Goal: Task Accomplishment & Management: Use online tool/utility

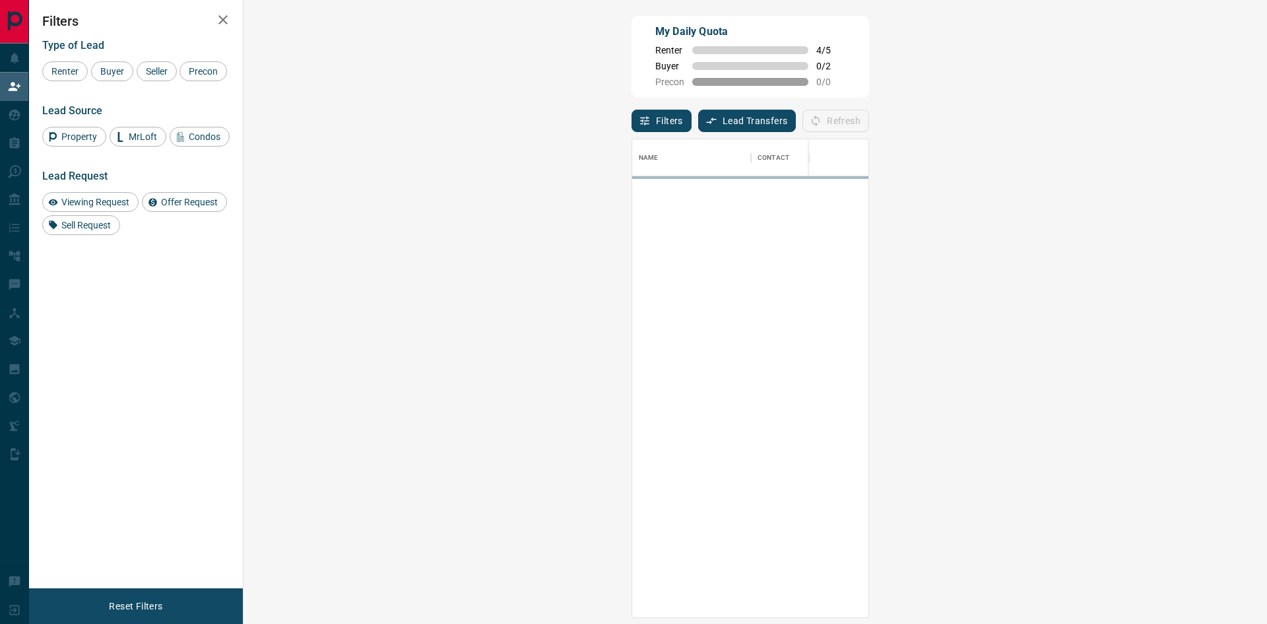
scroll to position [468, 986]
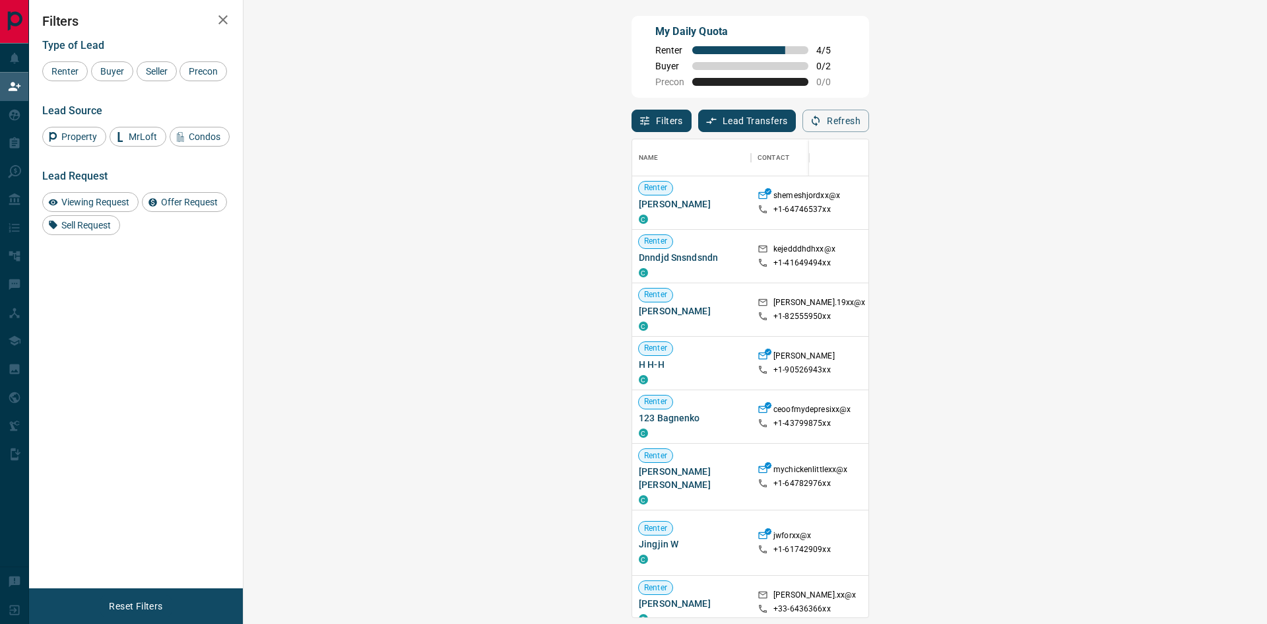
click at [632, 59] on div "My Daily Quota Renter 4 / 5 Buyer 0 / 2 Precon 0 / 0" at bounding box center [751, 57] width 238 height 82
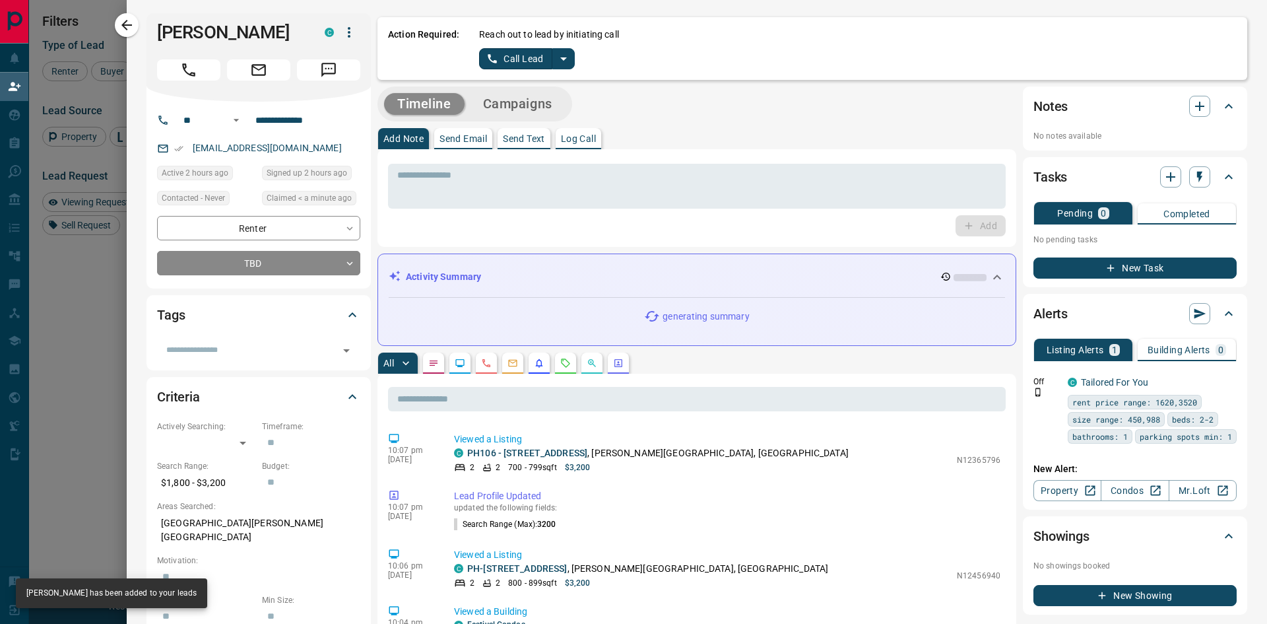
click at [583, 137] on p "Log Call" at bounding box center [578, 138] width 35 height 9
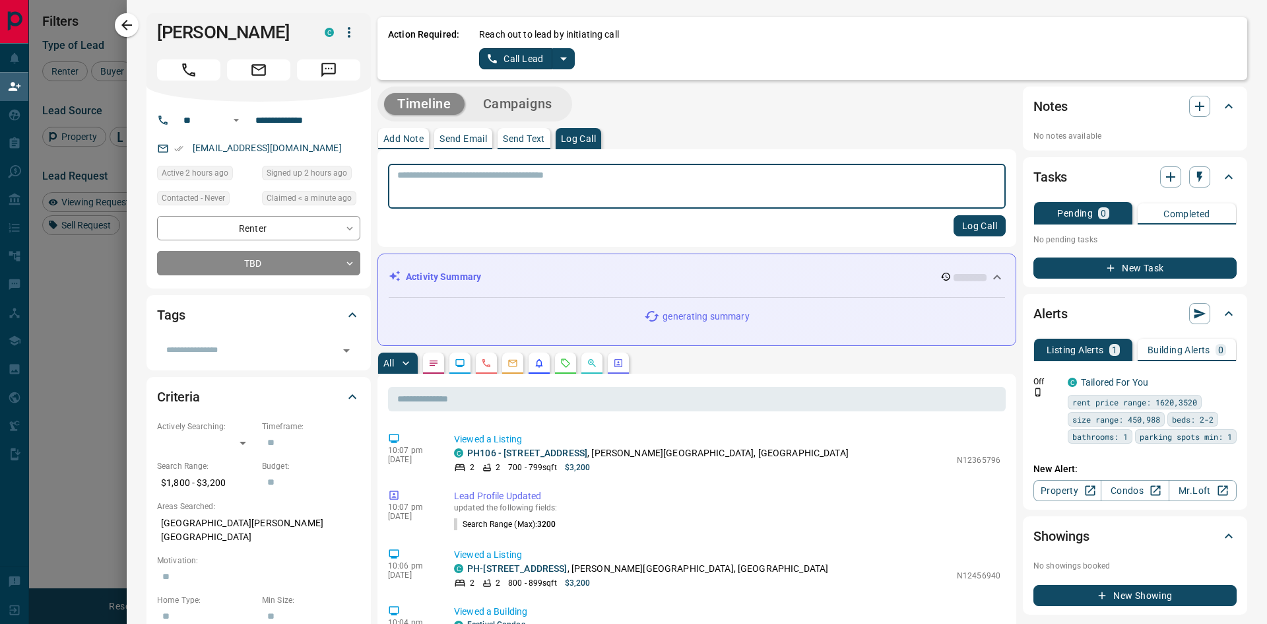
click at [555, 180] on textarea at bounding box center [696, 187] width 599 height 34
type textarea "****"
click at [954, 218] on button "Log Call" at bounding box center [980, 225] width 52 height 21
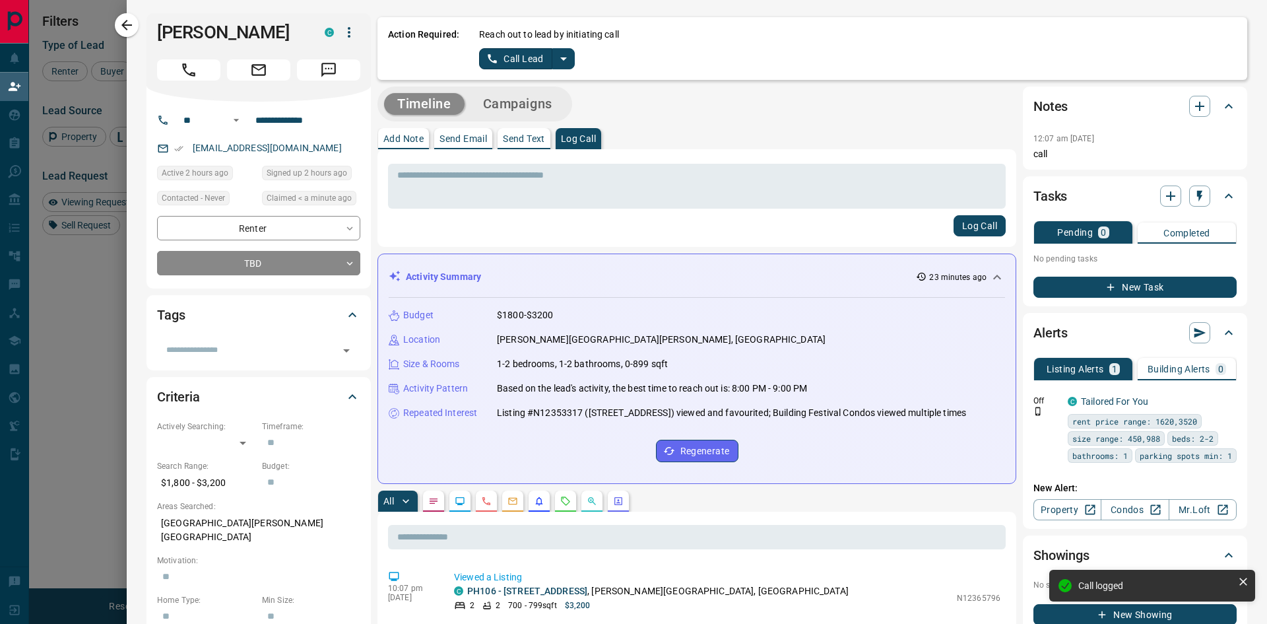
drag, startPoint x: 1032, startPoint y: 20, endPoint x: 465, endPoint y: 70, distance: 569.9
click at [1032, 20] on div "Action Required: Reach out to lead by initiating call Call Lead" at bounding box center [813, 48] width 870 height 63
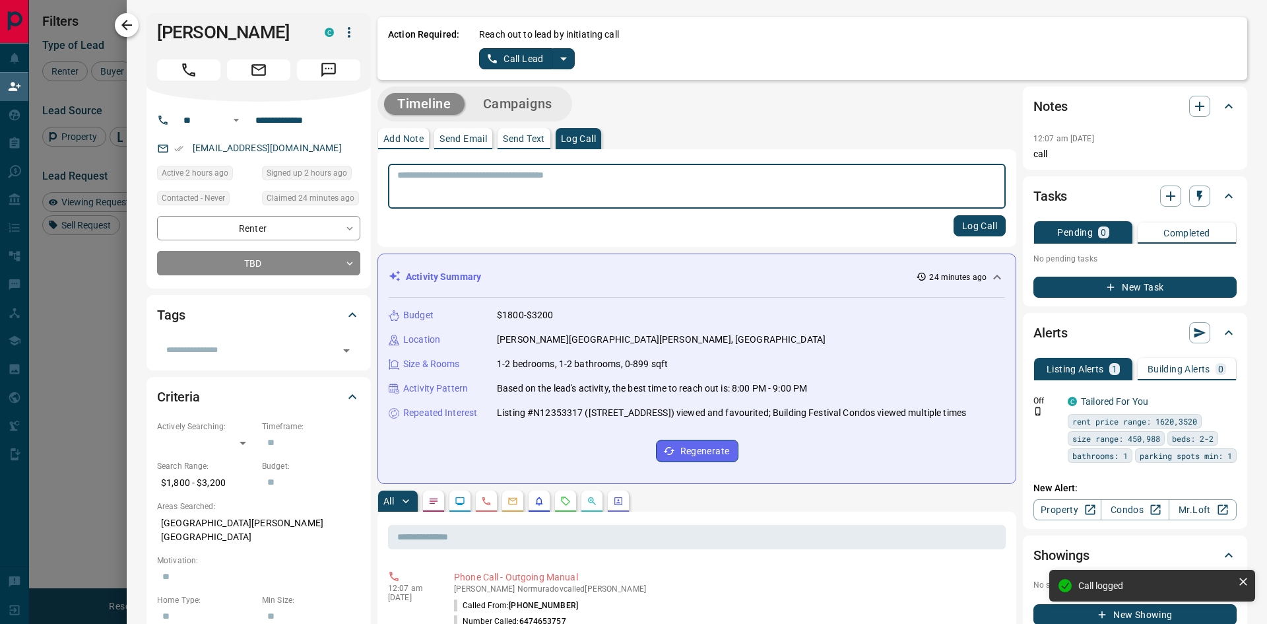
click at [122, 28] on icon "button" at bounding box center [127, 25] width 16 height 16
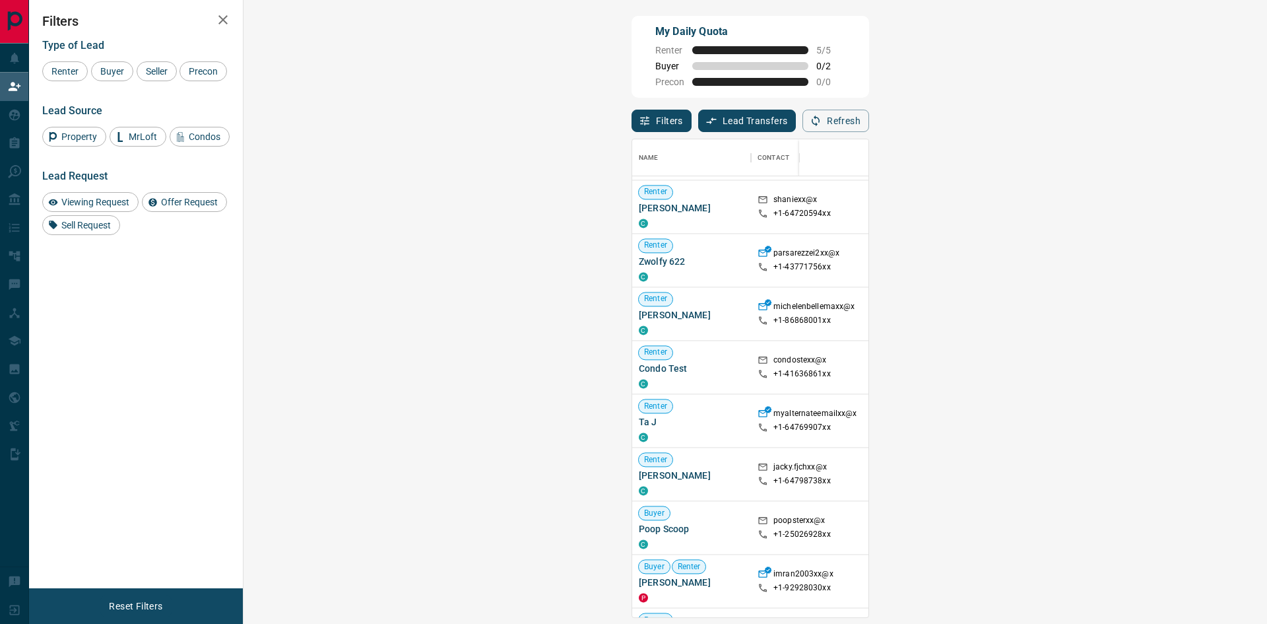
scroll to position [1617, 0]
